Goal: Find specific page/section

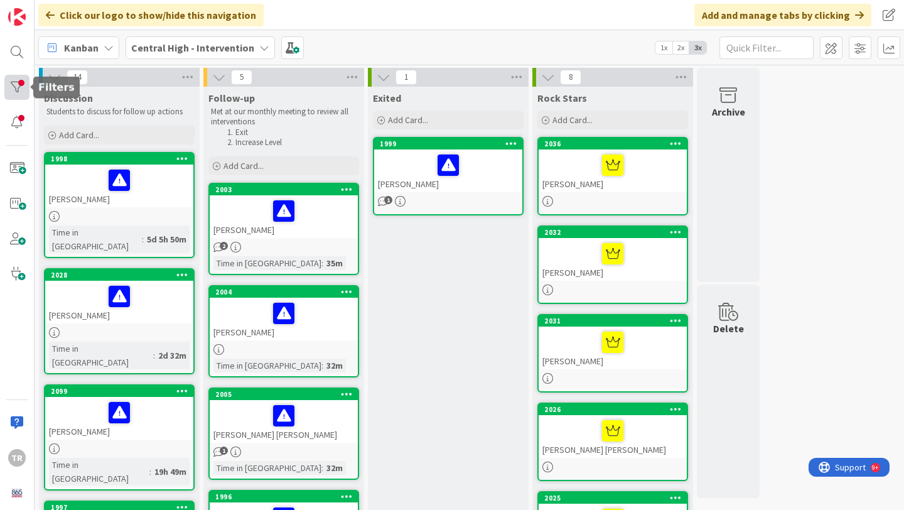
click at [15, 92] on div at bounding box center [16, 87] width 25 height 25
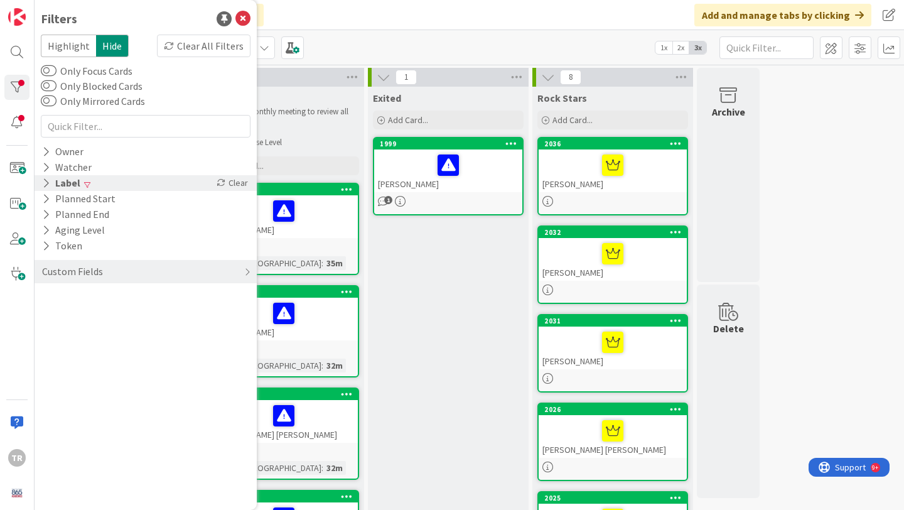
click at [67, 178] on div "Label" at bounding box center [61, 183] width 41 height 16
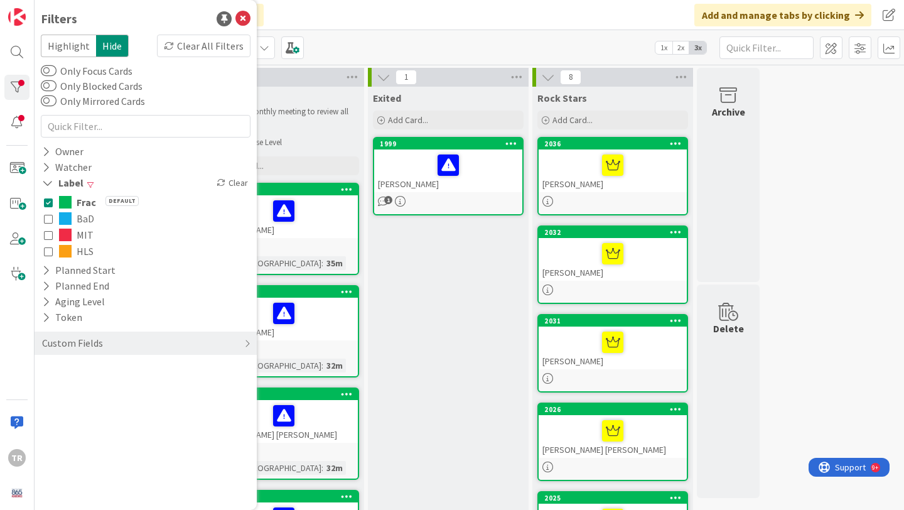
click at [72, 199] on button "Frac Default" at bounding box center [145, 202] width 203 height 16
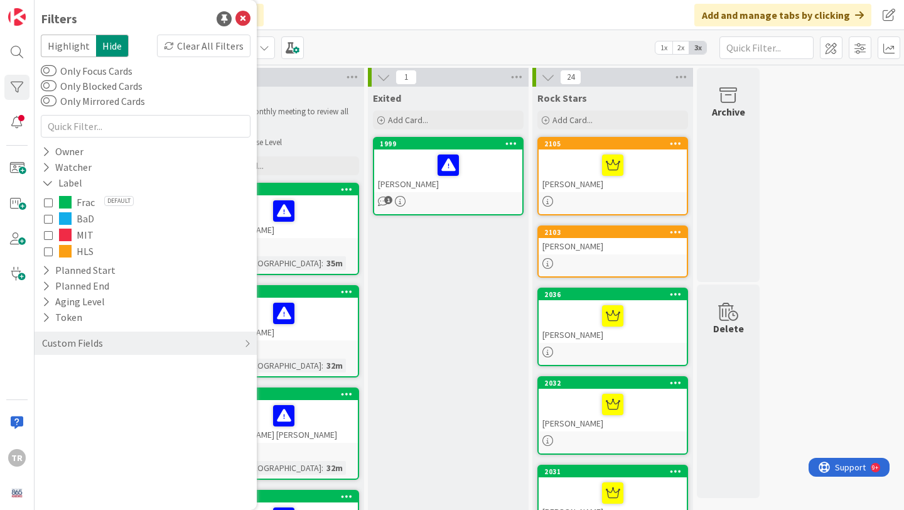
click at [340, 26] on div "Click our logo to show/hide this navigation Add and manage tabs by clicking" at bounding box center [470, 15] width 870 height 30
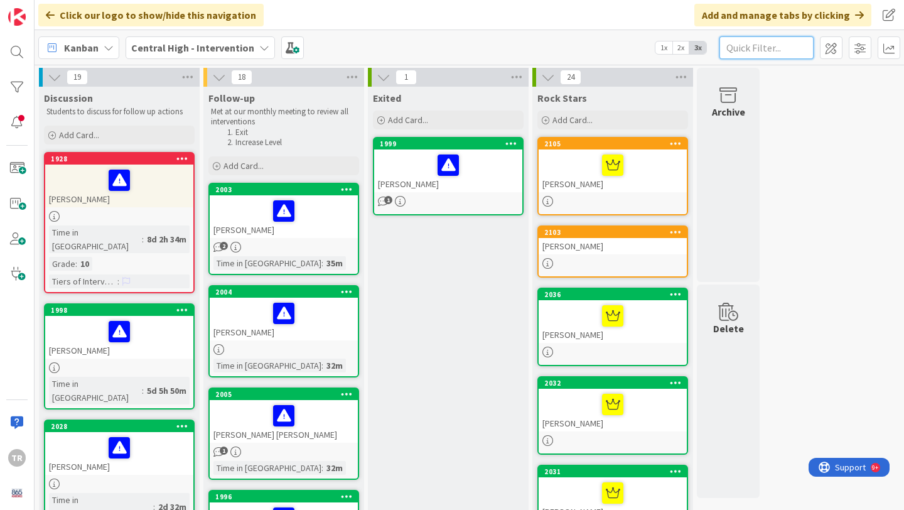
click at [746, 43] on input "text" at bounding box center [766, 47] width 94 height 23
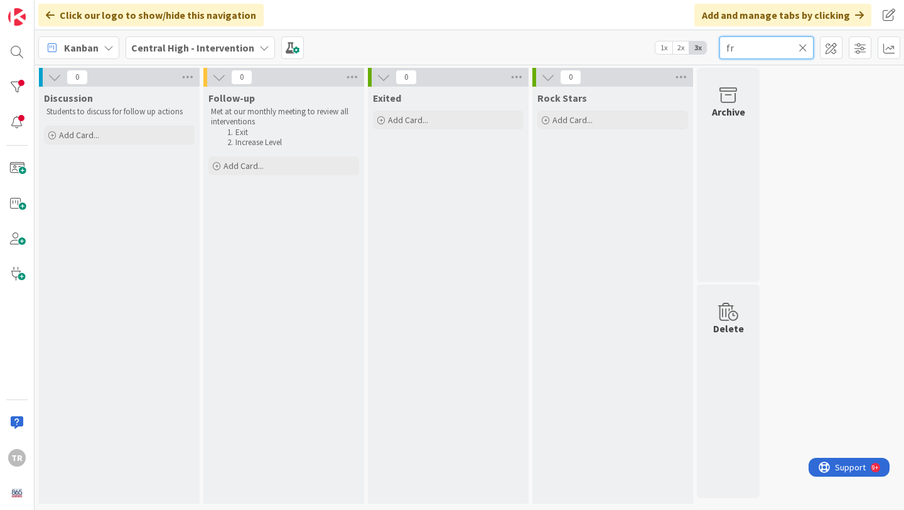
type input "f"
type input "h"
type input "c"
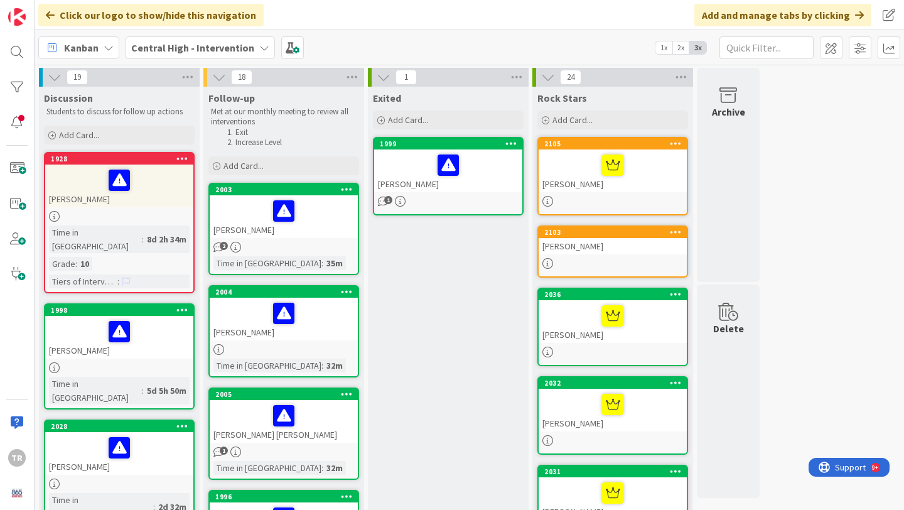
click at [616, 251] on div "[PERSON_NAME]" at bounding box center [613, 246] width 148 height 16
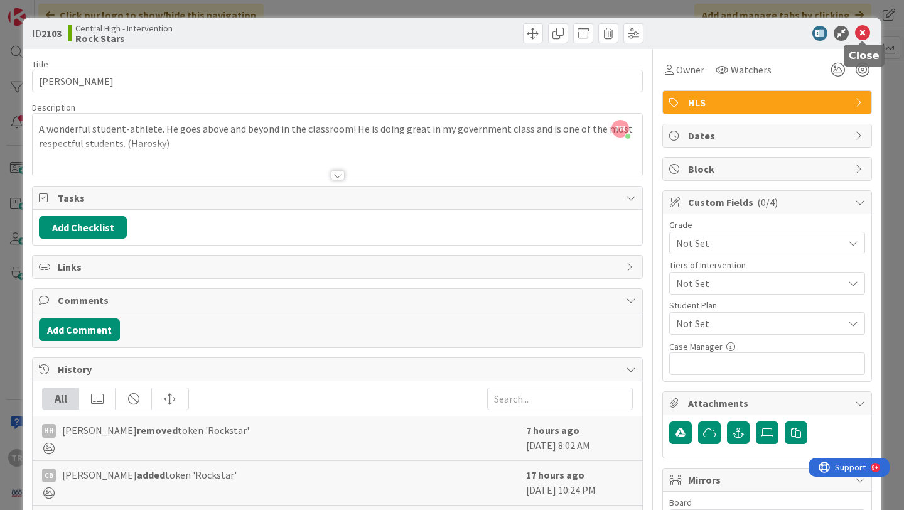
click at [866, 39] on icon at bounding box center [862, 33] width 15 height 15
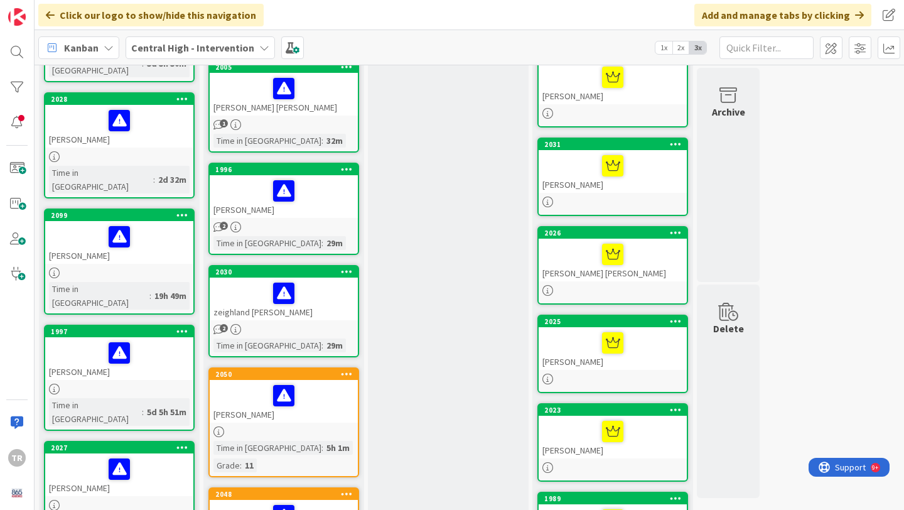
scroll to position [331, 0]
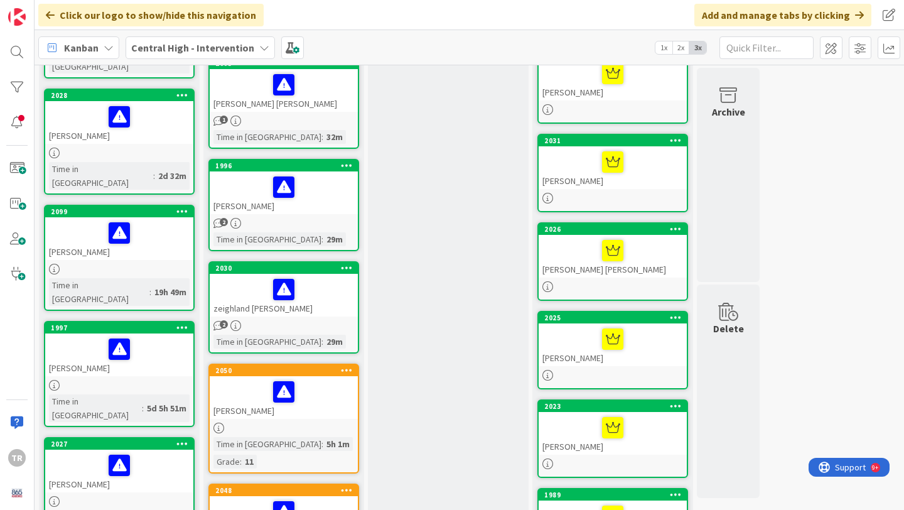
click at [316, 206] on div "[PERSON_NAME]" at bounding box center [284, 192] width 148 height 43
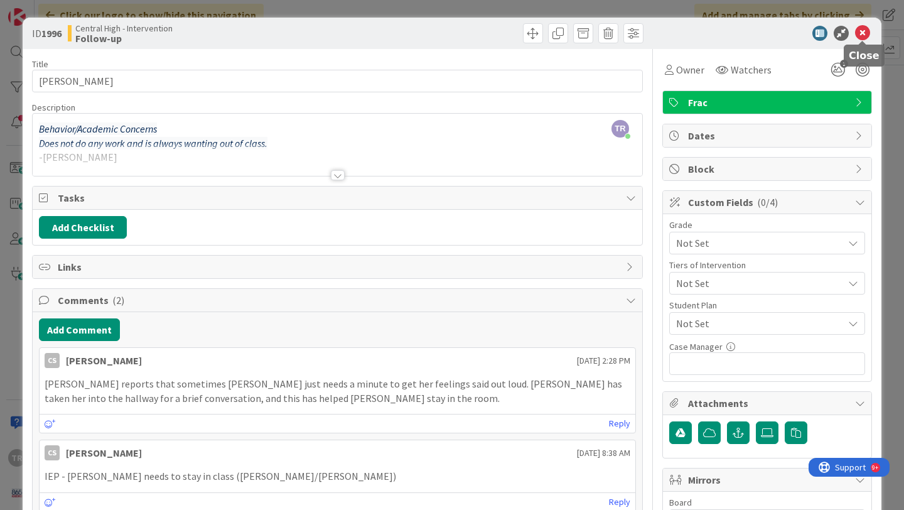
click at [864, 37] on icon at bounding box center [862, 33] width 15 height 15
